Goal: Information Seeking & Learning: Learn about a topic

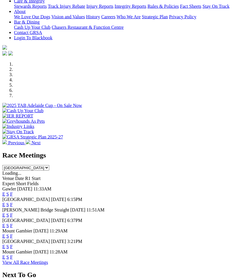
scroll to position [134, 0]
click at [13, 191] on link "F" at bounding box center [11, 193] width 3 height 5
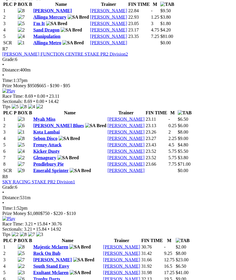
scroll to position [873, 0]
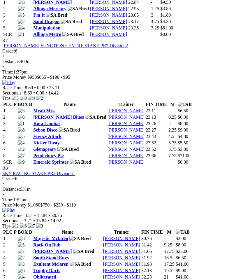
click at [15, 208] on img at bounding box center [8, 210] width 13 height 5
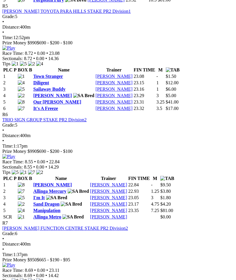
scroll to position [690, 0]
click at [57, 182] on link "[PERSON_NAME]" at bounding box center [52, 184] width 39 height 5
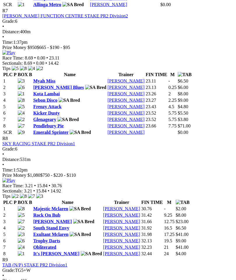
scroll to position [903, 0]
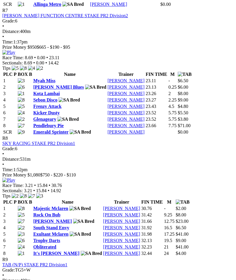
click at [56, 211] on link "Majestic Mclaren" at bounding box center [50, 208] width 35 height 5
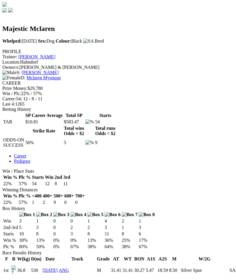
scroll to position [165, 0]
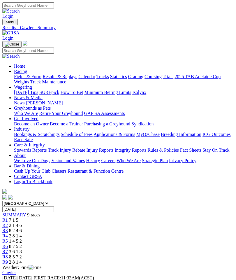
scroll to position [926, 0]
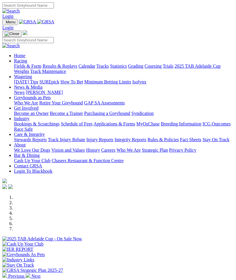
scroll to position [157, 0]
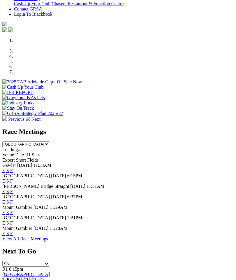
click at [13, 200] on link "F" at bounding box center [11, 202] width 3 height 5
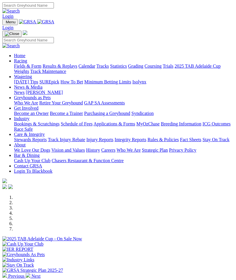
scroll to position [157, 0]
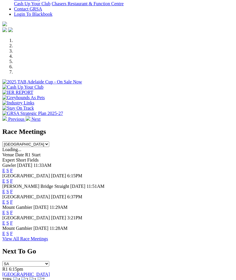
click at [13, 221] on link "F" at bounding box center [11, 223] width 3 height 5
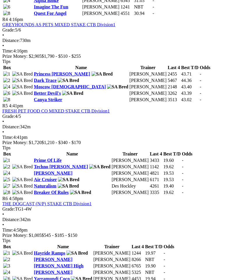
scroll to position [566, 0]
